Goal: Task Accomplishment & Management: Use online tool/utility

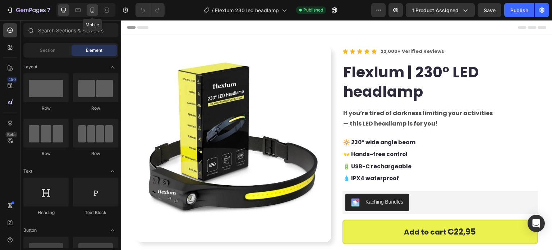
click at [96, 11] on div at bounding box center [92, 9] width 11 height 11
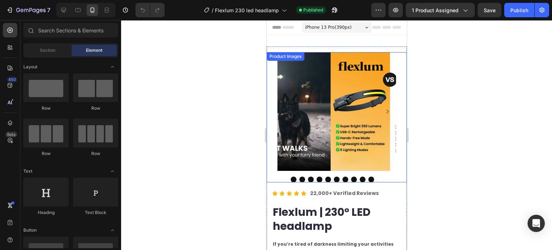
click at [330, 153] on img at bounding box center [389, 111] width 119 height 119
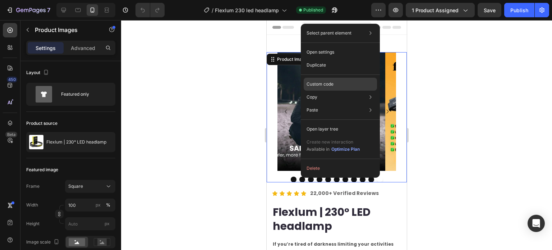
click at [321, 86] on p "Custom code" at bounding box center [319, 84] width 27 height 6
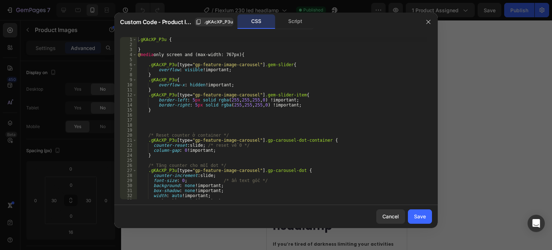
click at [219, 103] on div ".gKAcXP_P3u { } @ media only screen and (max-width: 767px) { .gKAcXP_P3u [ type…" at bounding box center [282, 123] width 290 height 172
type textarea "border-left: 5px solid rgba(255,255,255,0) !important; border-right: 5px solid …"
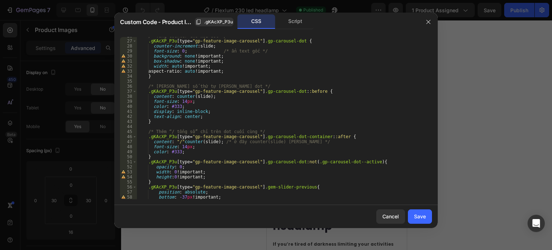
scroll to position [230, 0]
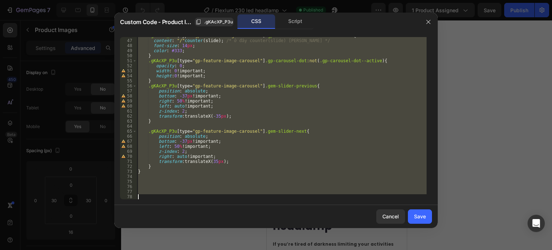
type textarea "}"
click at [174, 182] on div ".gKAcXP_P3u [ type = " gp-feature-image-carousel " ] .gp-carousel-dot-container…" at bounding box center [282, 118] width 290 height 162
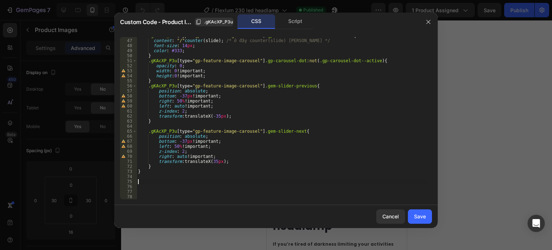
scroll to position [235, 0]
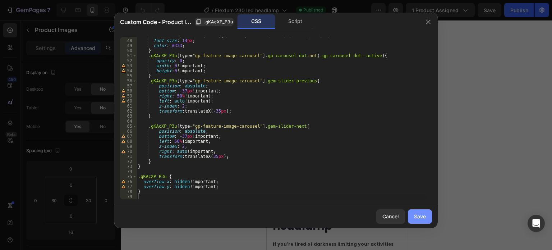
click at [422, 214] on div "Save" at bounding box center [420, 216] width 12 height 8
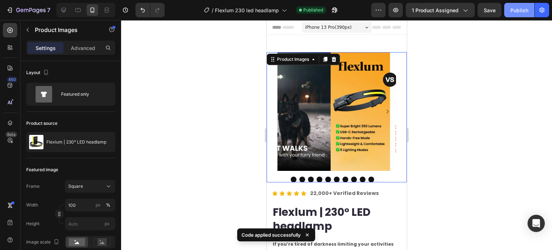
click at [517, 14] on button "Publish" at bounding box center [519, 10] width 30 height 14
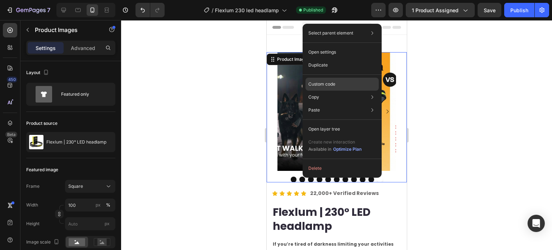
click at [320, 86] on p "Custom code" at bounding box center [321, 84] width 27 height 6
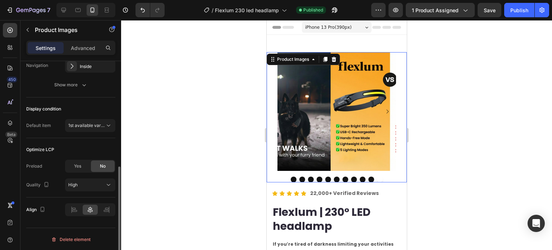
scroll to position [141, 0]
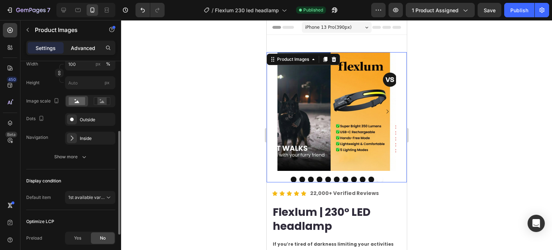
click at [81, 53] on div "Advanced" at bounding box center [83, 47] width 36 height 11
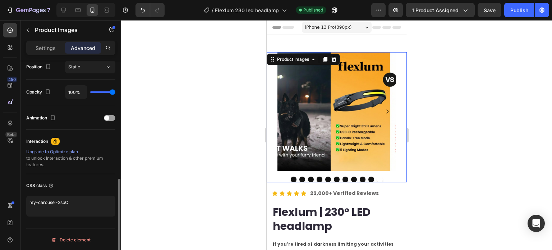
scroll to position [197, 0]
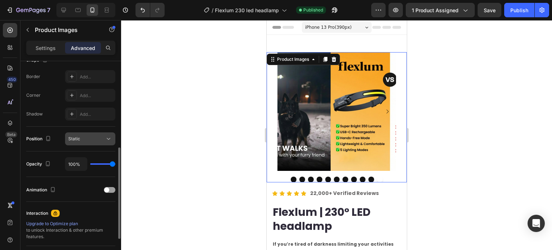
click at [97, 141] on div "Static" at bounding box center [86, 138] width 37 height 6
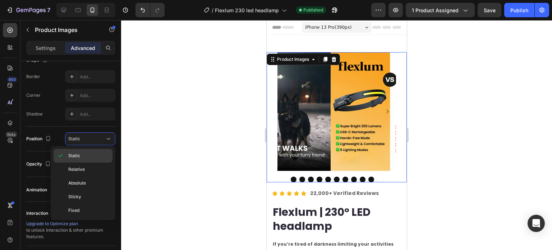
click at [91, 154] on p "Static" at bounding box center [88, 155] width 41 height 6
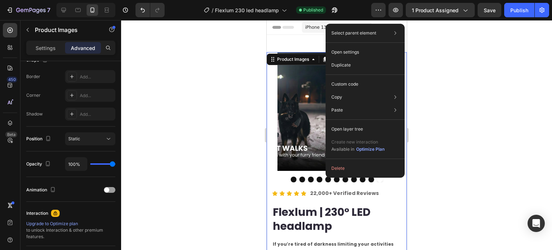
click at [330, 96] on img at bounding box center [389, 111] width 119 height 119
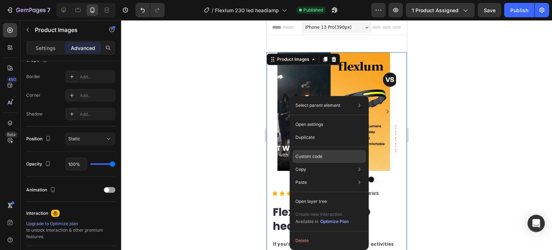
click at [318, 159] on p "Custom code" at bounding box center [308, 156] width 27 height 6
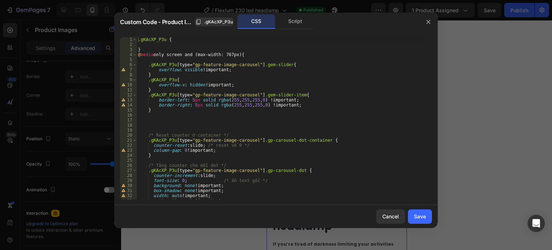
scroll to position [43, 0]
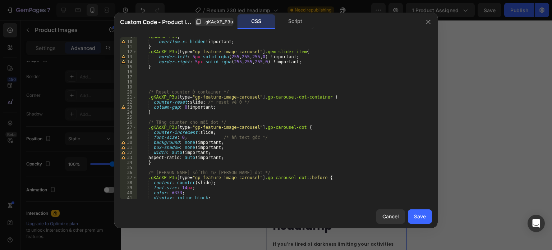
type textarea "counter-reset: slide; /* reset về 0 */"
click at [270, 102] on div ".gKAcXP_P3u { overflow-x : hidden !important ; } .gKAcXP_P3u [ type = " gp-feat…" at bounding box center [282, 120] width 290 height 172
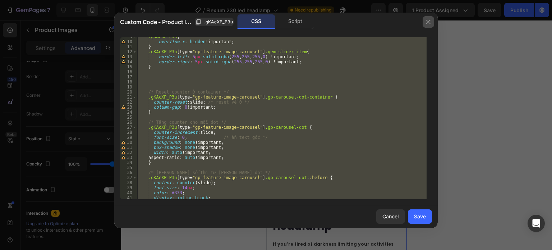
click at [429, 20] on icon "button" at bounding box center [428, 22] width 6 height 6
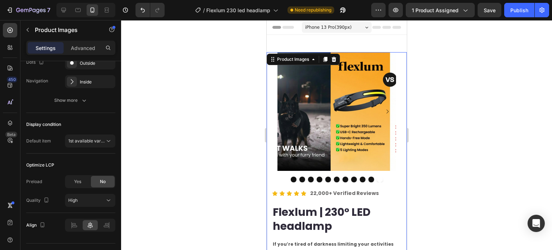
click at [330, 91] on img at bounding box center [389, 111] width 119 height 119
click at [280, 169] on div at bounding box center [336, 117] width 119 height 130
click at [330, 142] on img at bounding box center [389, 111] width 119 height 119
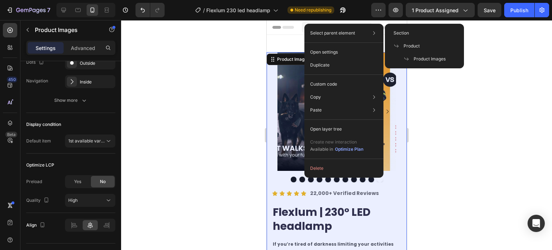
click at [421, 62] on span "Product Images" at bounding box center [430, 59] width 32 height 6
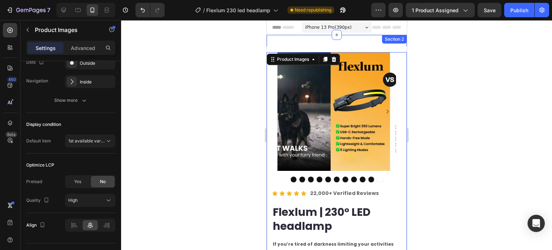
click at [308, 41] on div "Image Image Image Row Image Image Row Image Image Row Image Image Row Image Ima…" at bounding box center [336, 201] width 140 height 332
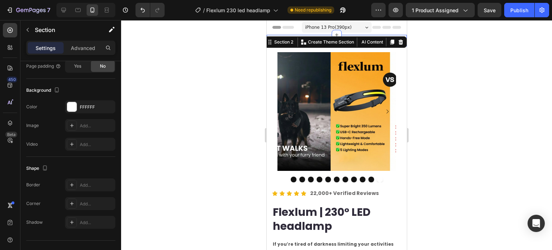
scroll to position [0, 0]
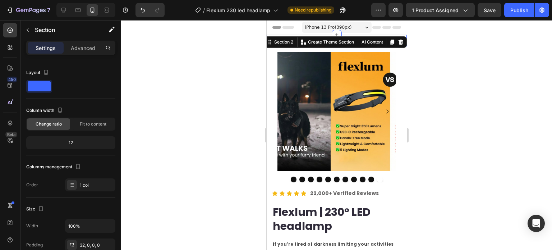
click at [65, 16] on div at bounding box center [85, 10] width 59 height 14
click at [64, 13] on icon at bounding box center [63, 9] width 7 height 7
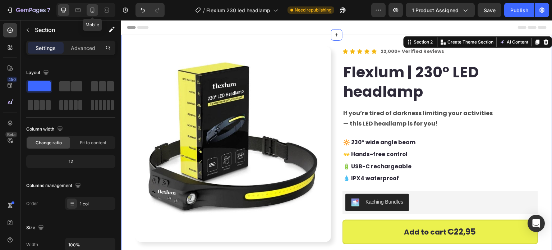
click at [93, 10] on icon at bounding box center [93, 10] width 4 height 5
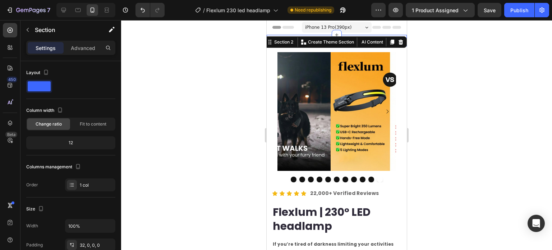
click at [284, 27] on span "Header" at bounding box center [288, 27] width 16 height 7
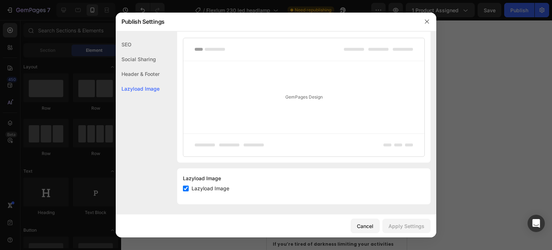
scroll to position [154, 0]
click at [372, 226] on div "Cancel" at bounding box center [365, 226] width 17 height 8
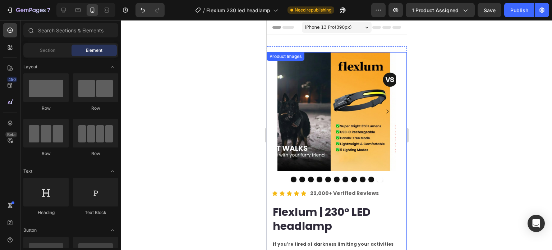
click at [272, 65] on div "Product Images" at bounding box center [336, 117] width 140 height 130
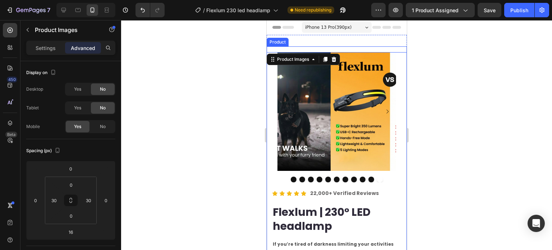
click at [298, 48] on div "Image Image Image Row Image Image Row Image Image Row Image Image Row Image Ima…" at bounding box center [336, 201] width 140 height 311
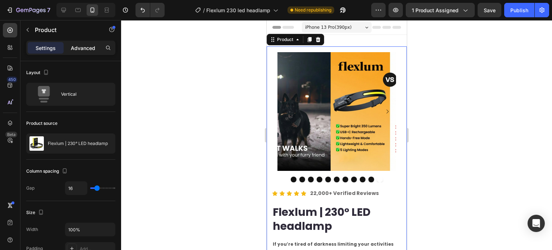
click at [86, 49] on p "Advanced" at bounding box center [83, 48] width 24 height 8
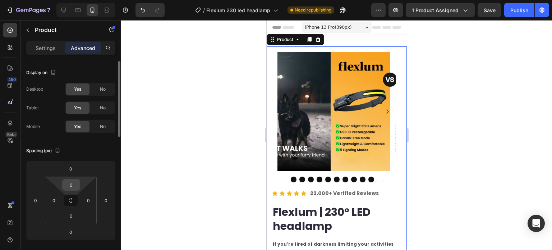
click at [73, 0] on html "7 Version history / Flexlum 230 led headlamp Need republishing Preview 1 produc…" at bounding box center [276, 0] width 552 height 0
drag, startPoint x: 74, startPoint y: 184, endPoint x: 70, endPoint y: 182, distance: 4.5
click at [73, 184] on input "0" at bounding box center [71, 184] width 14 height 11
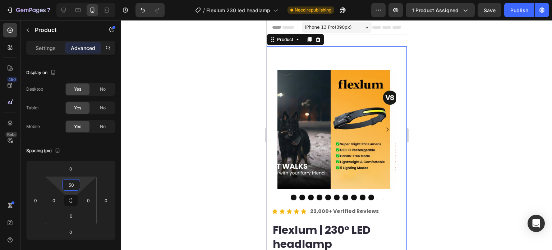
type input "5"
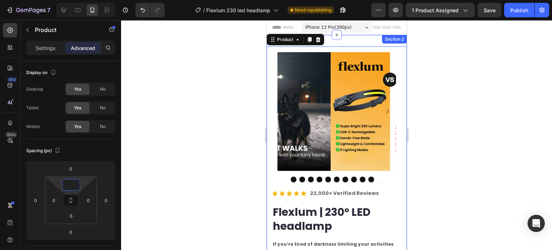
click at [397, 35] on div "Image Image Image Row Image Image Row Image Image Row Image Image Row Image Ima…" at bounding box center [336, 201] width 140 height 332
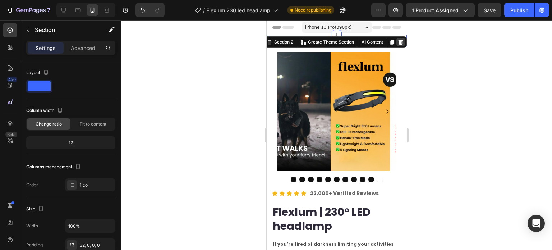
click at [397, 43] on icon at bounding box center [400, 42] width 6 height 6
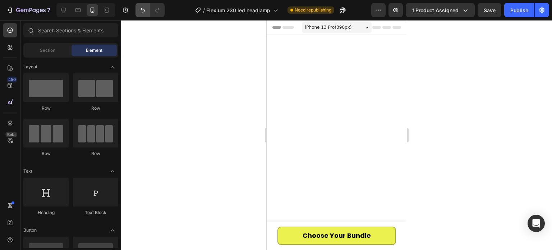
click at [137, 11] on button "Undo/Redo" at bounding box center [142, 10] width 14 height 14
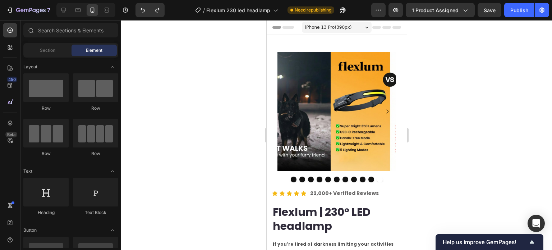
click at [389, 10] on div "Preview 1 product assigned Save Publish" at bounding box center [460, 10] width 178 height 14
click at [397, 10] on icon "button" at bounding box center [395, 10] width 2 height 2
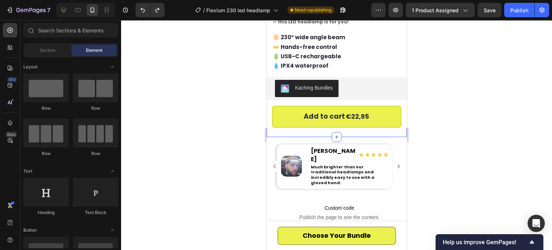
scroll to position [287, 0]
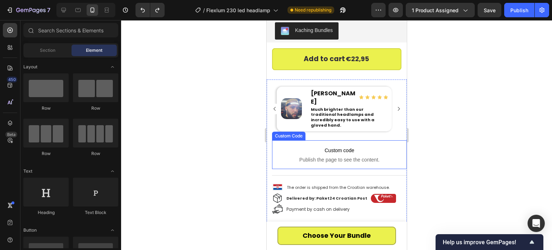
click at [388, 146] on span "Custom code" at bounding box center [339, 150] width 135 height 9
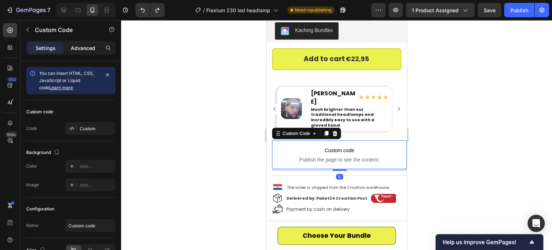
click at [89, 50] on p "Advanced" at bounding box center [83, 48] width 24 height 8
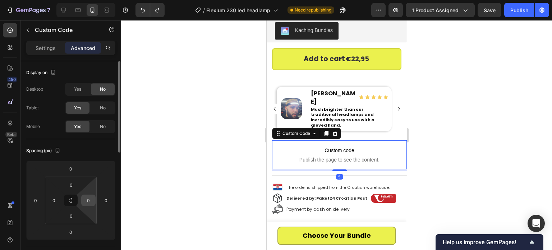
click at [90, 203] on input "0" at bounding box center [88, 200] width 11 height 11
type input "10"
click at [518, 11] on div "Publish" at bounding box center [519, 10] width 18 height 8
